Goal: Task Accomplishment & Management: Use online tool/utility

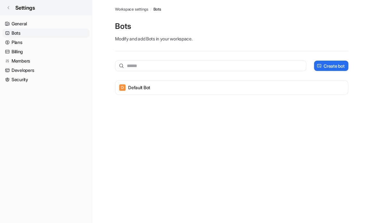
click at [8, 6] on icon at bounding box center [8, 8] width 4 height 4
